Goal: Information Seeking & Learning: Check status

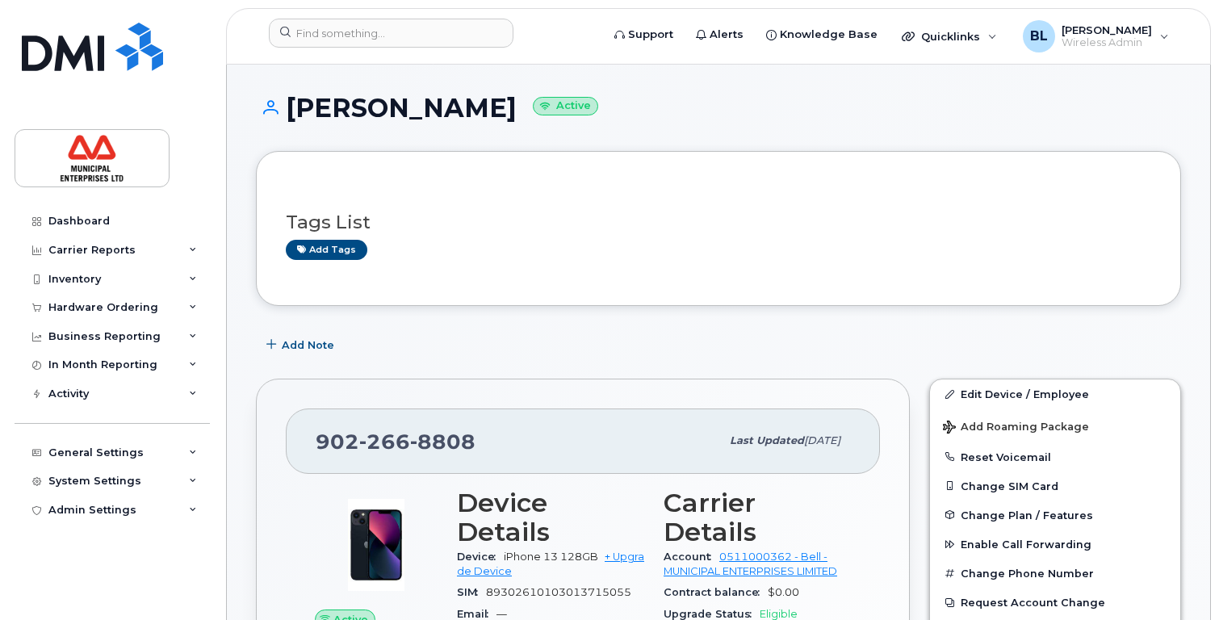
scroll to position [856, 0]
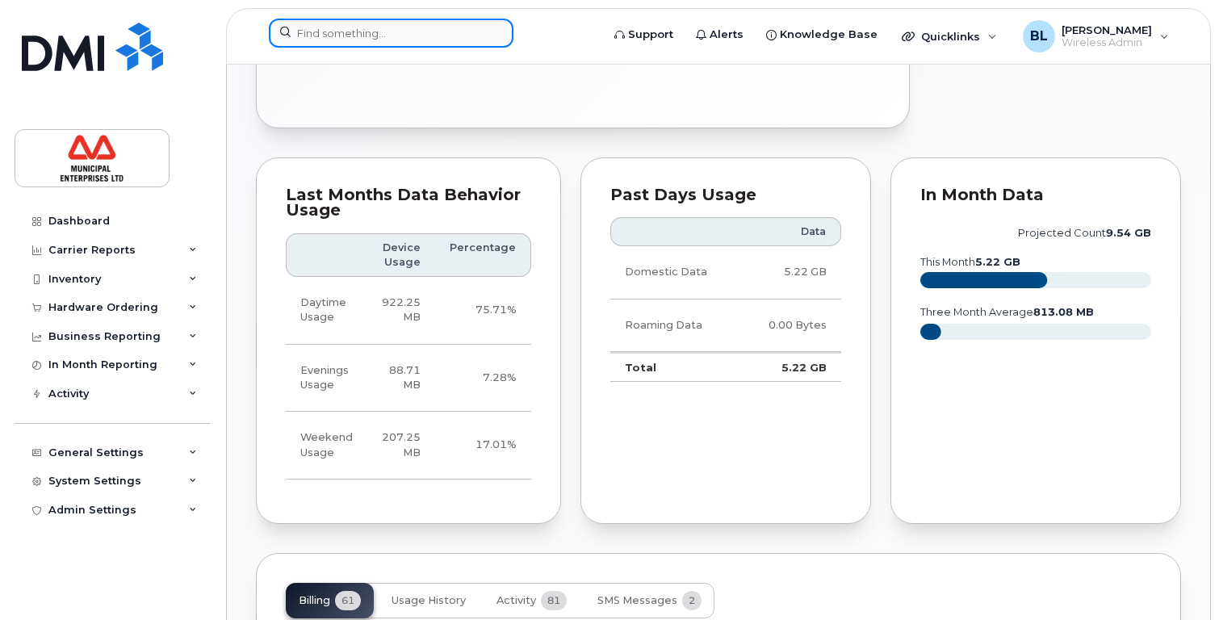
click at [353, 30] on input at bounding box center [391, 33] width 245 height 29
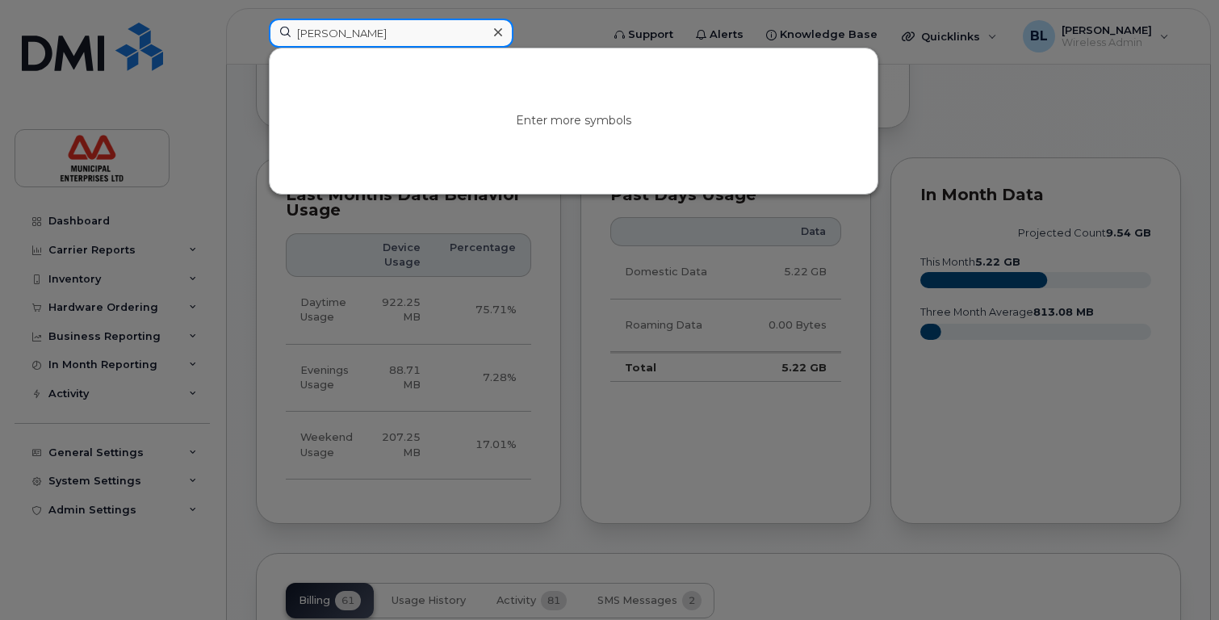
type input "[PERSON_NAME]"
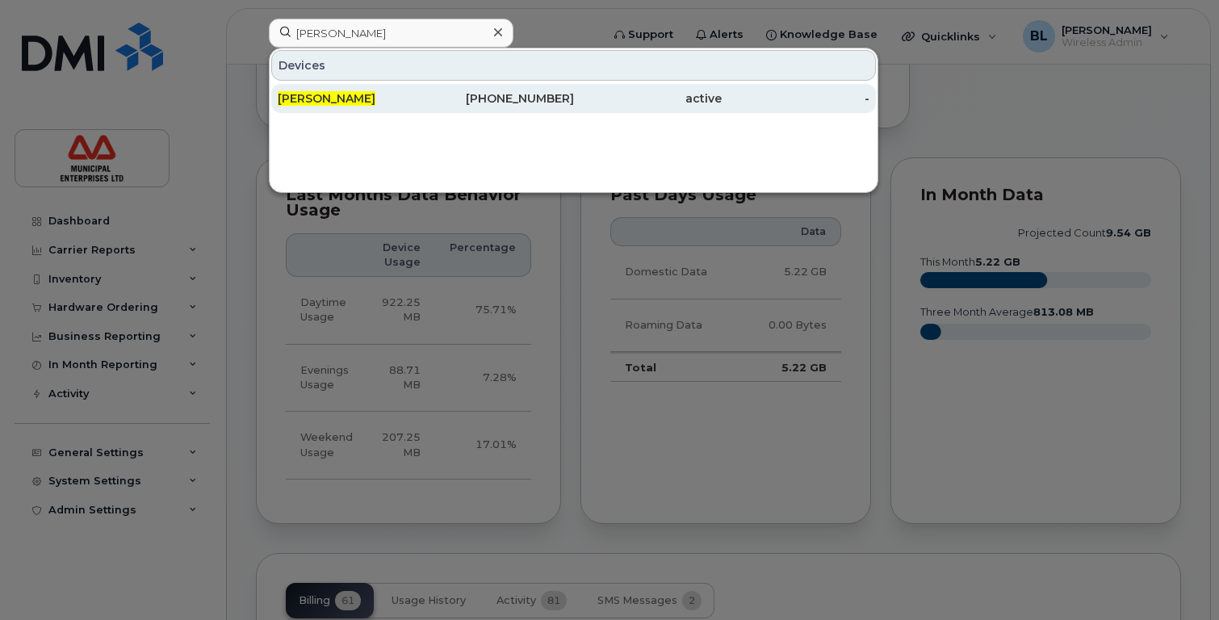
click at [333, 100] on span "[PERSON_NAME]" at bounding box center [327, 98] width 98 height 15
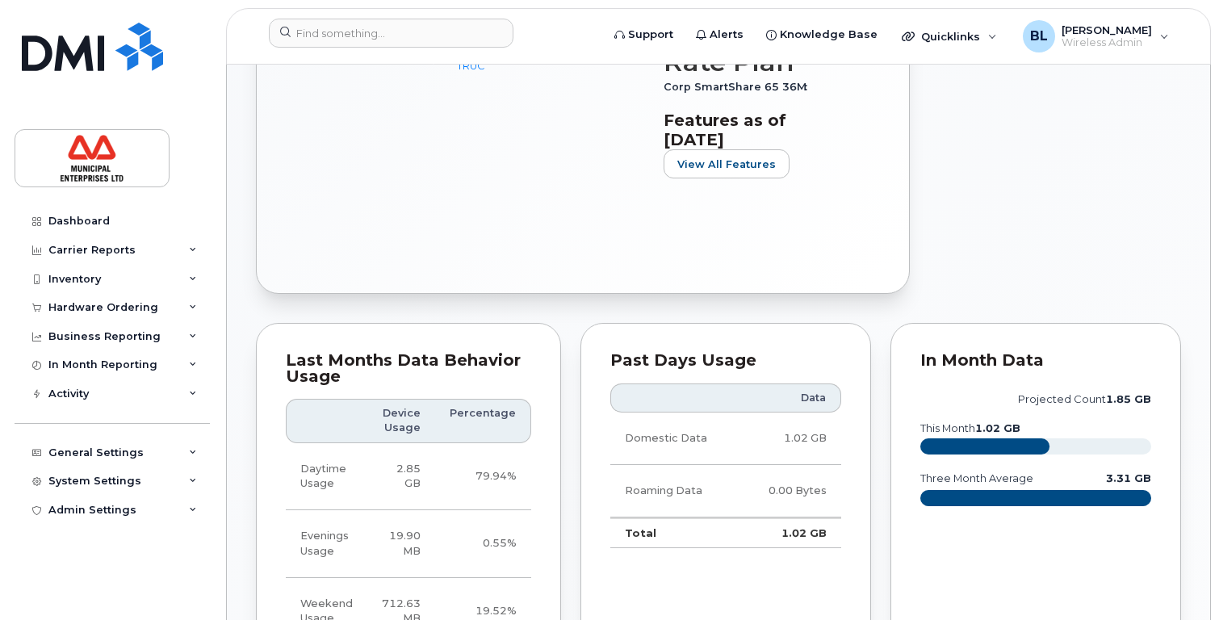
scroll to position [727, 0]
click at [756, 171] on span "View All Features" at bounding box center [726, 163] width 99 height 15
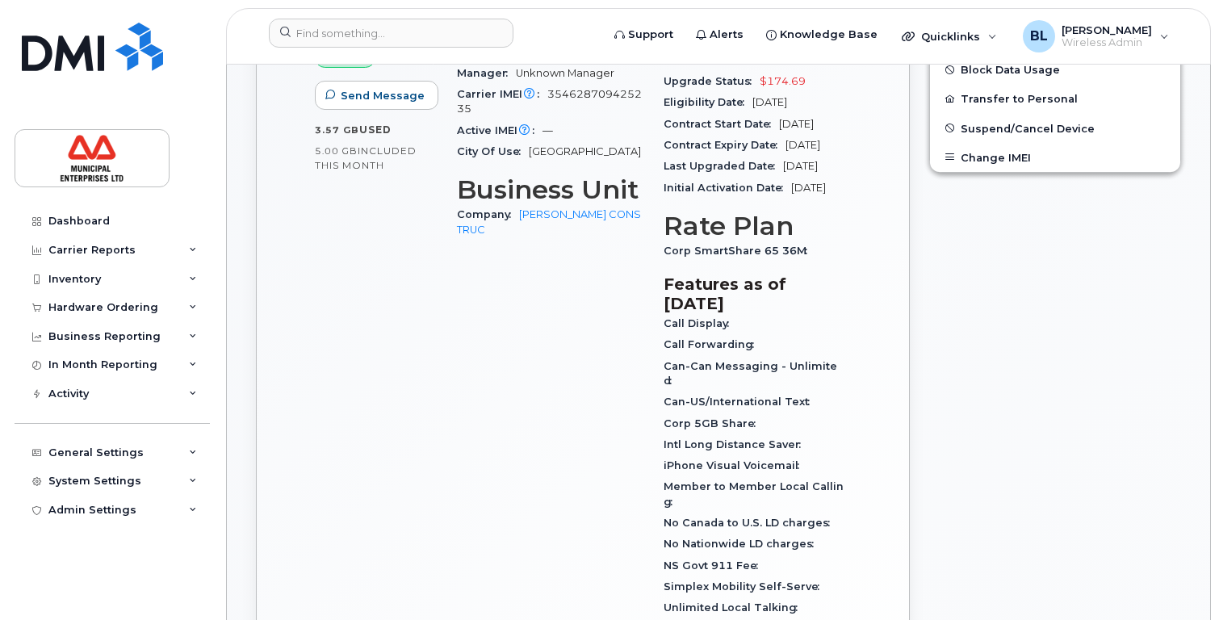
scroll to position [323, 0]
